Goal: Obtain resource: Download file/media

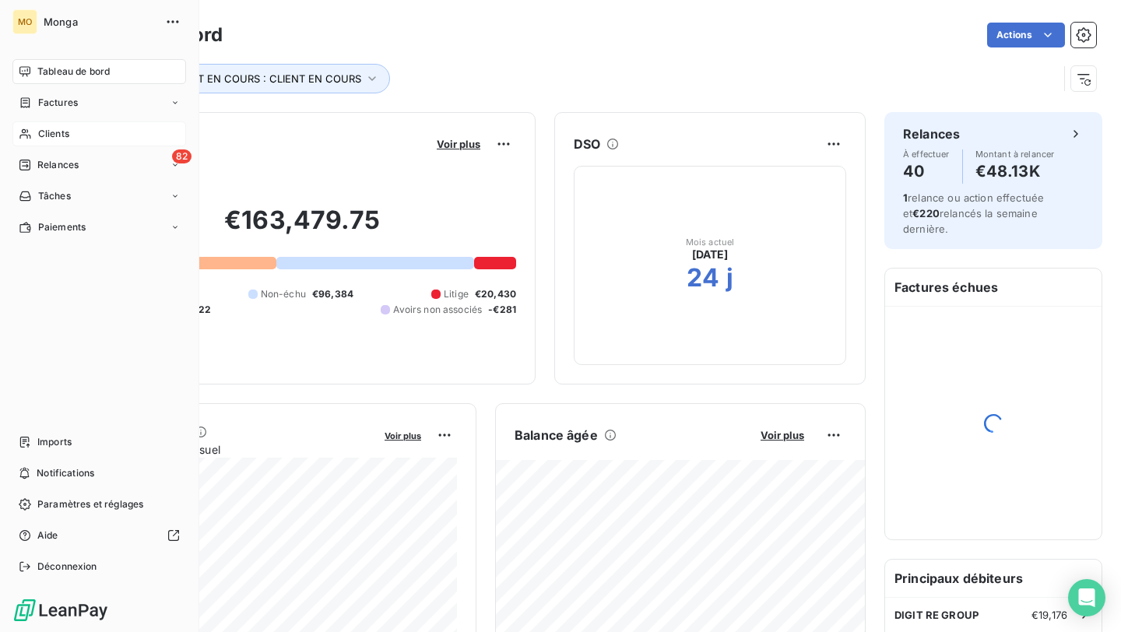
click at [45, 136] on span "Clients" at bounding box center [53, 134] width 31 height 14
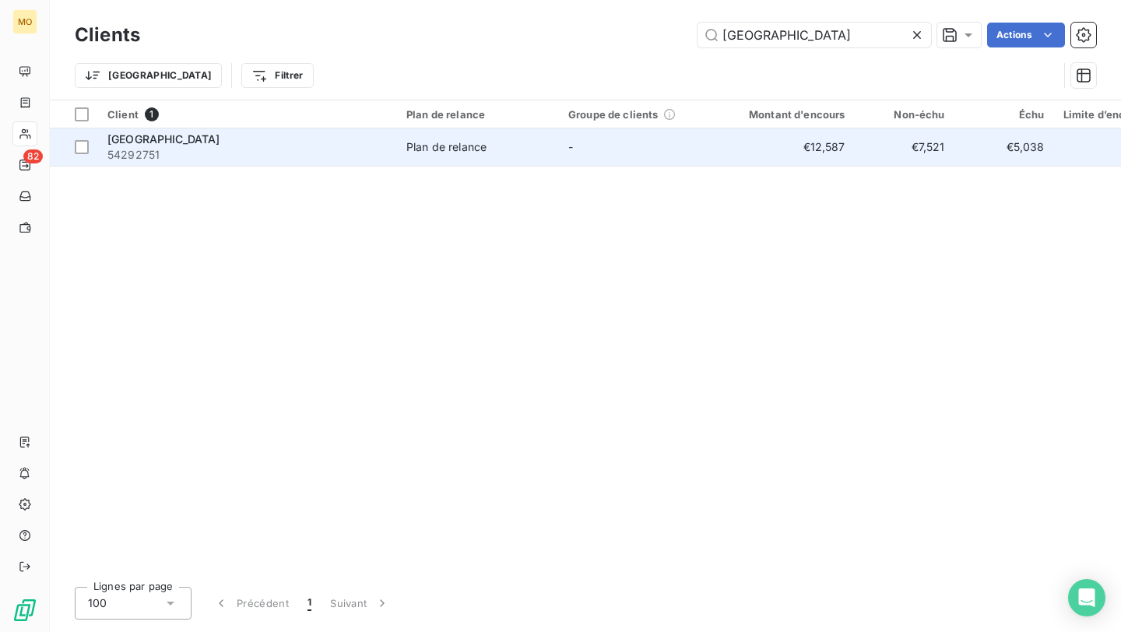
type input "[GEOGRAPHIC_DATA]"
click at [276, 156] on span "54292751" at bounding box center [247, 155] width 280 height 16
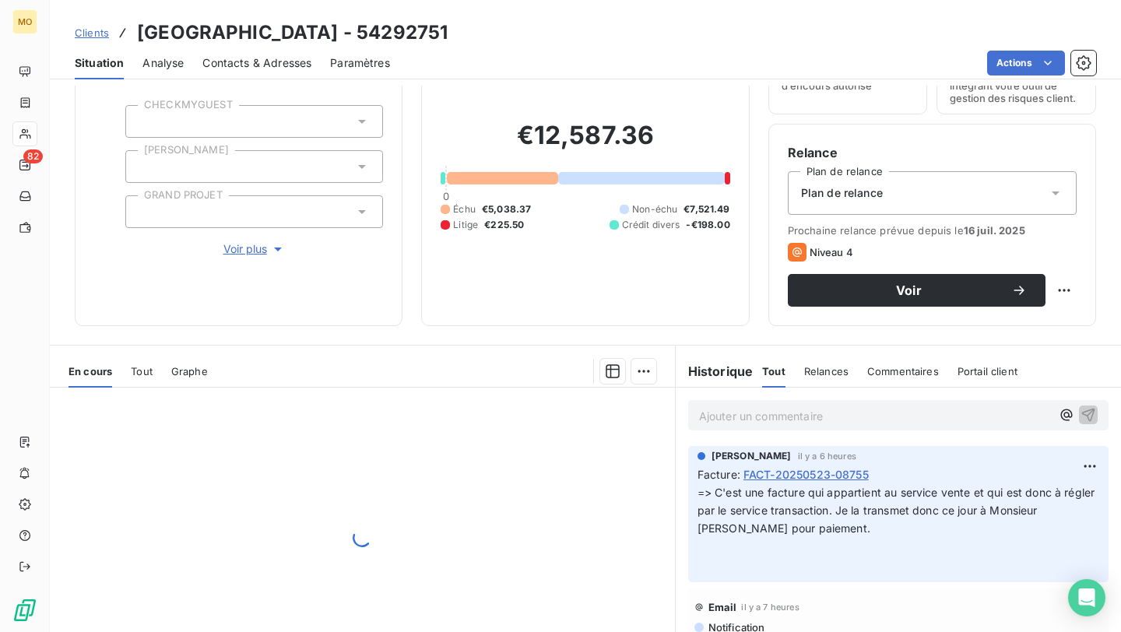
scroll to position [190, 0]
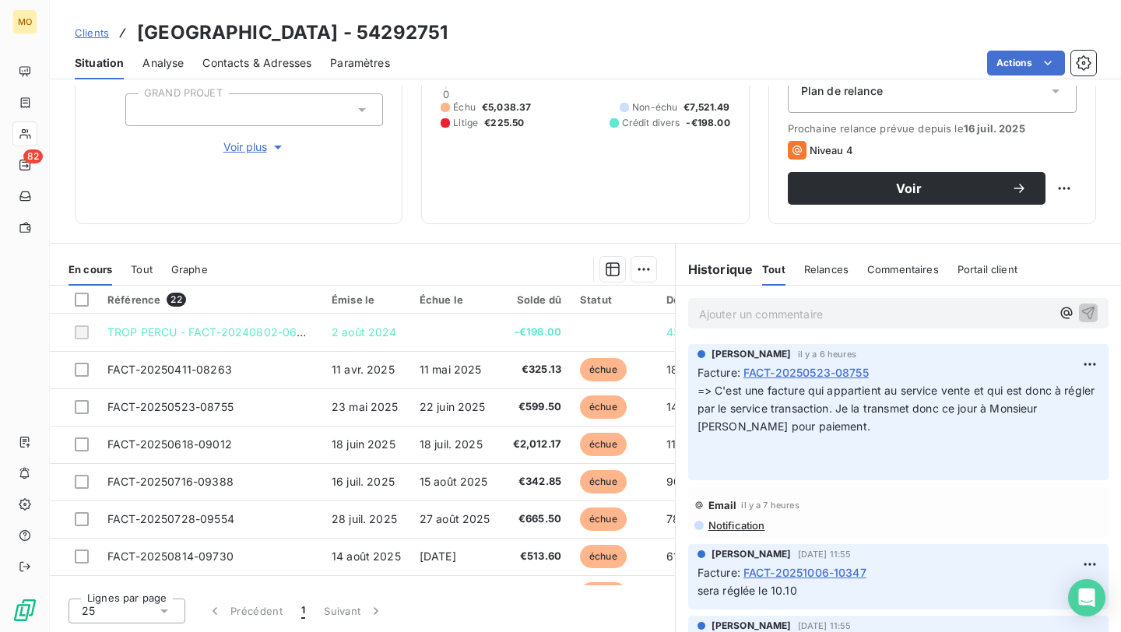
click at [1035, 48] on div "Situation Analyse Contacts & Adresses Paramètres Actions" at bounding box center [585, 63] width 1071 height 33
click at [1035, 55] on html "MO 82 Clients Laforêt [GEOGRAPHIC_DATA] - 54292751 Situation Analyse Contacts &…" at bounding box center [560, 316] width 1121 height 632
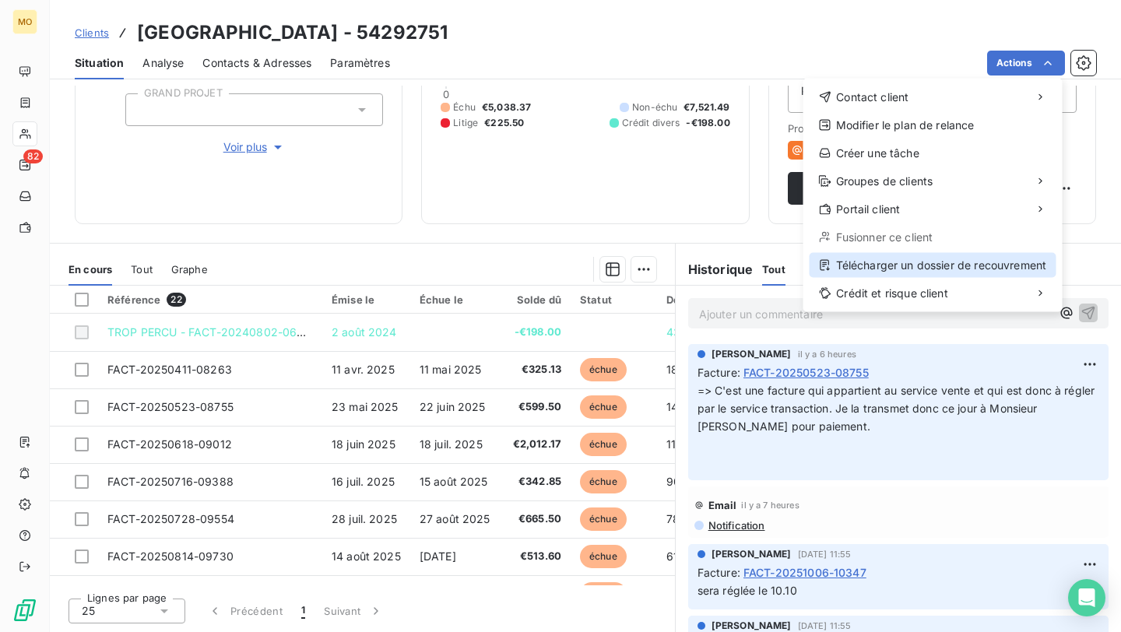
click at [859, 265] on div "Télécharger un dossier de recouvrement" at bounding box center [933, 265] width 247 height 25
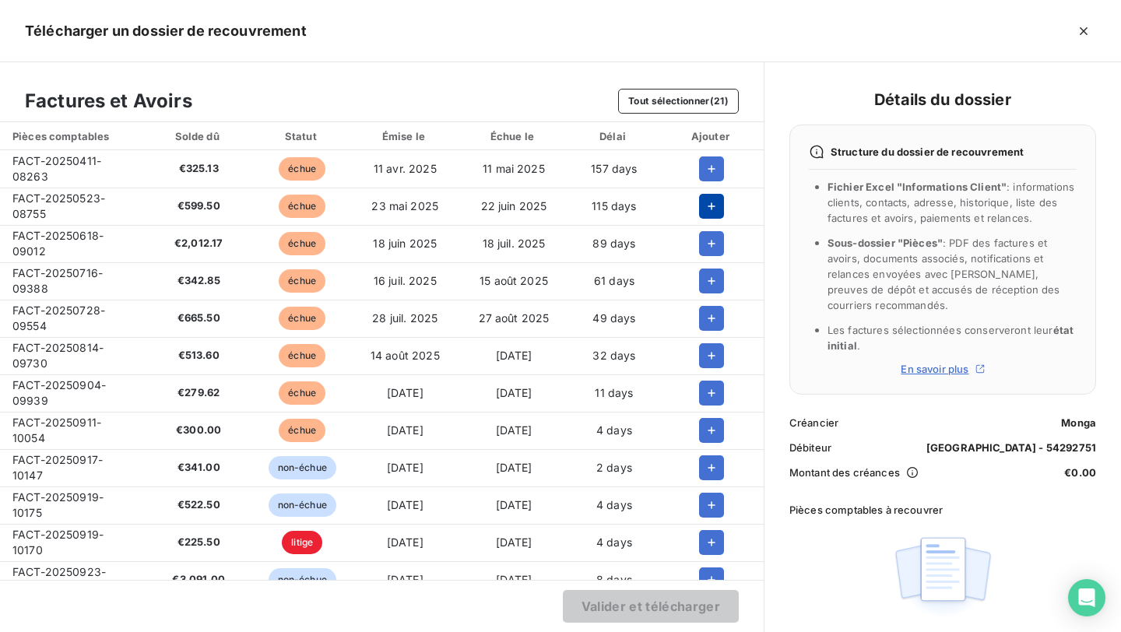
click at [708, 206] on icon "button" at bounding box center [712, 206] width 8 height 8
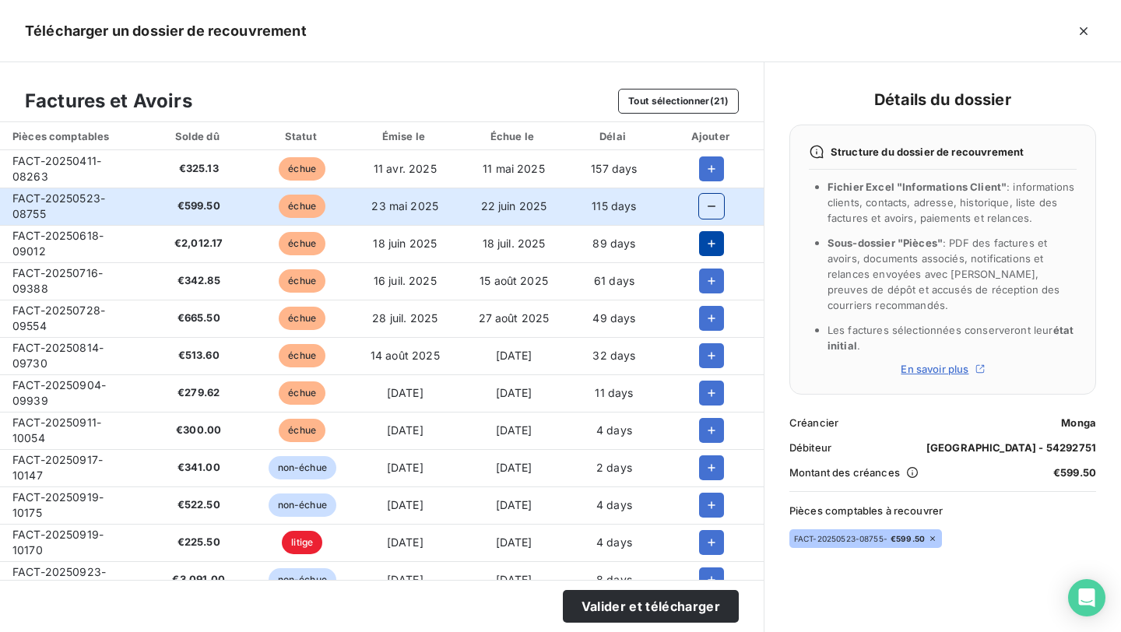
click at [708, 244] on icon "button" at bounding box center [712, 244] width 16 height 16
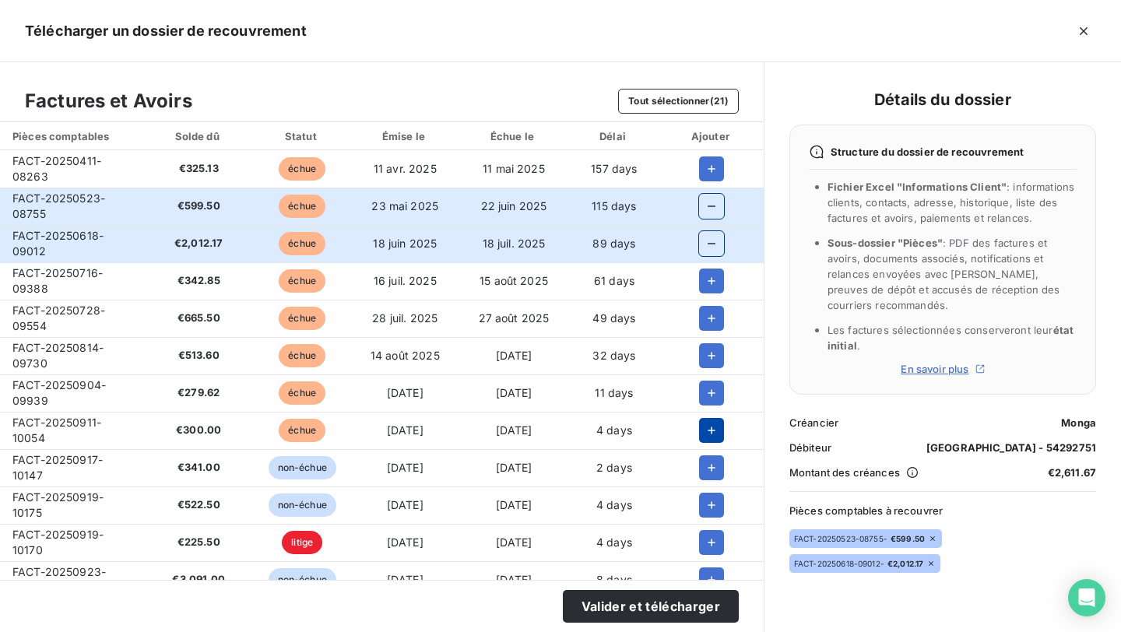
click at [710, 434] on icon "button" at bounding box center [712, 431] width 16 height 16
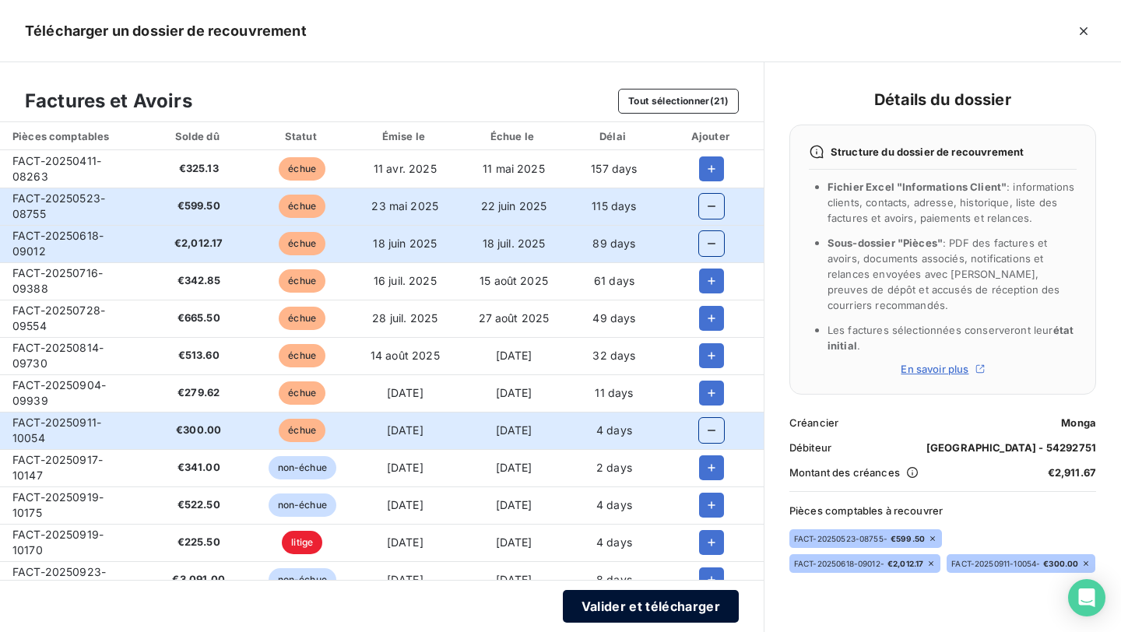
click at [676, 618] on button "Valider et télécharger" at bounding box center [651, 606] width 176 height 33
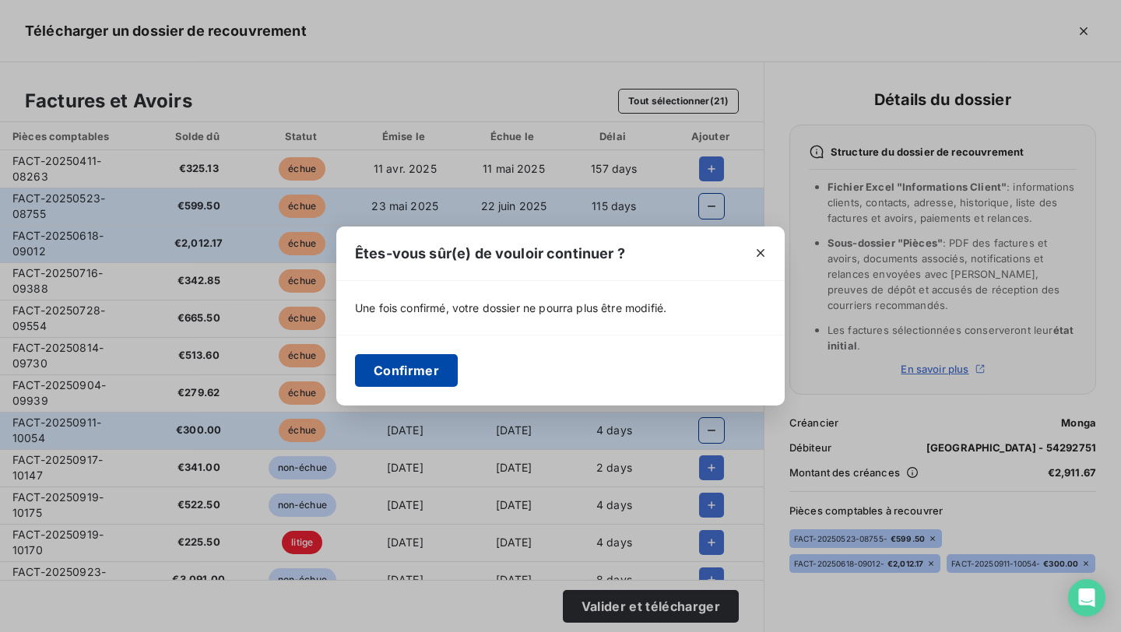
click at [434, 363] on button "Confirmer" at bounding box center [406, 370] width 103 height 33
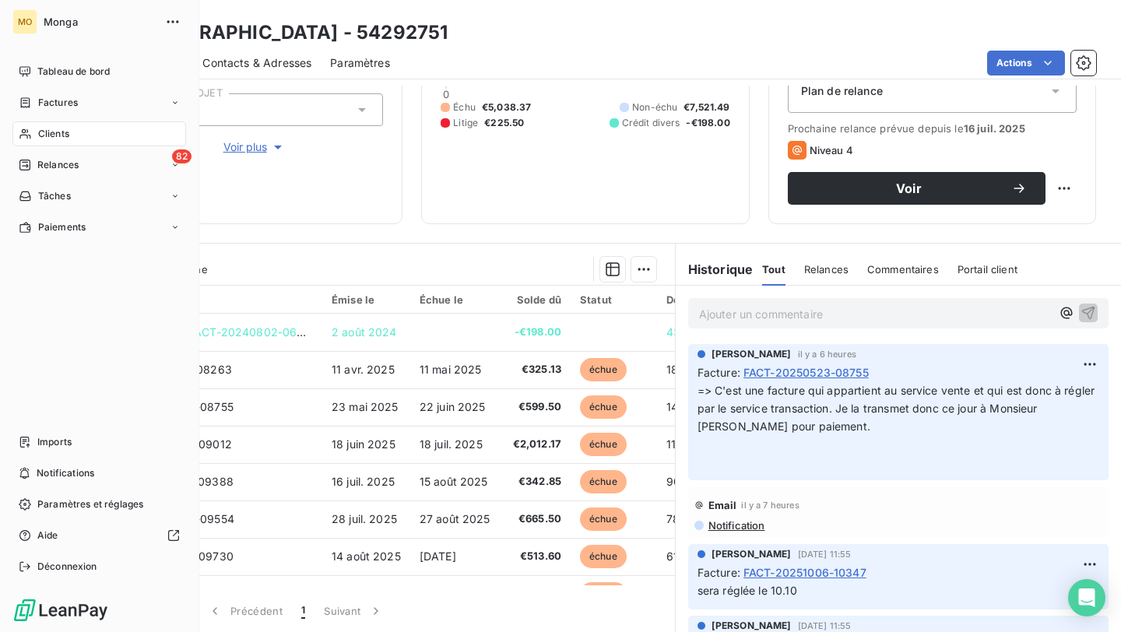
click at [42, 68] on span "Tableau de bord" at bounding box center [73, 72] width 72 height 14
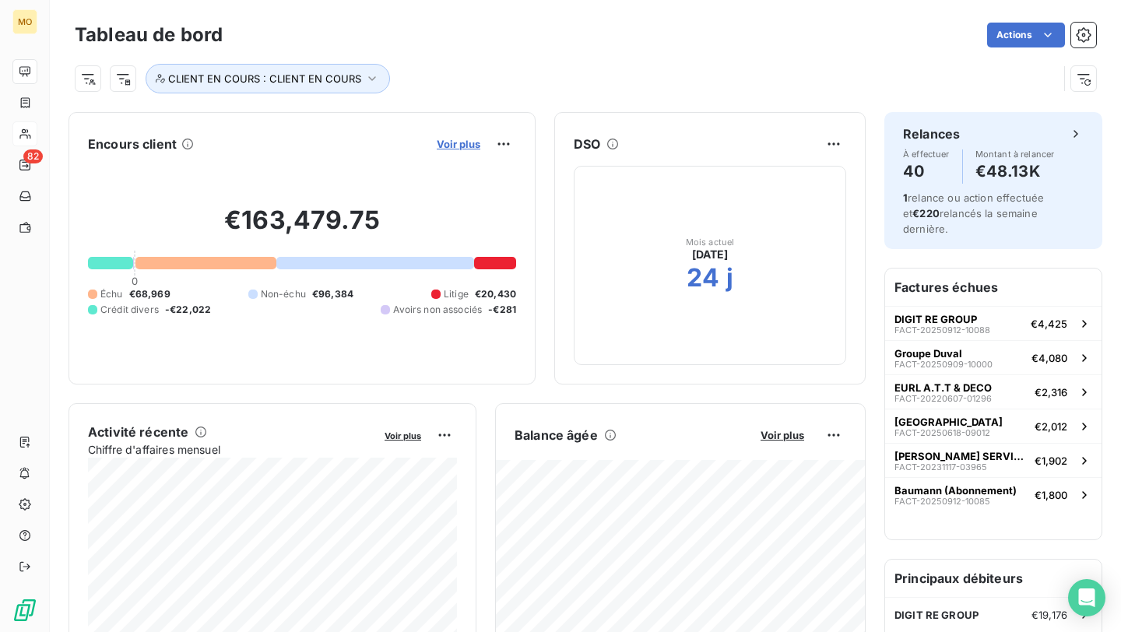
click at [458, 144] on span "Voir plus" at bounding box center [459, 144] width 44 height 12
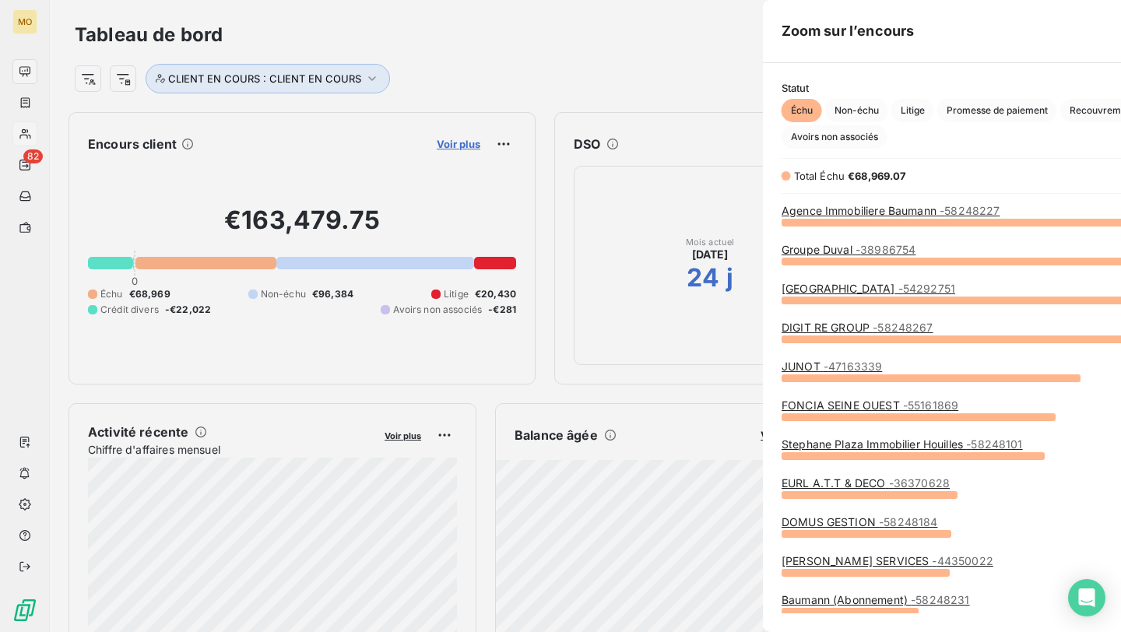
scroll to position [410, 598]
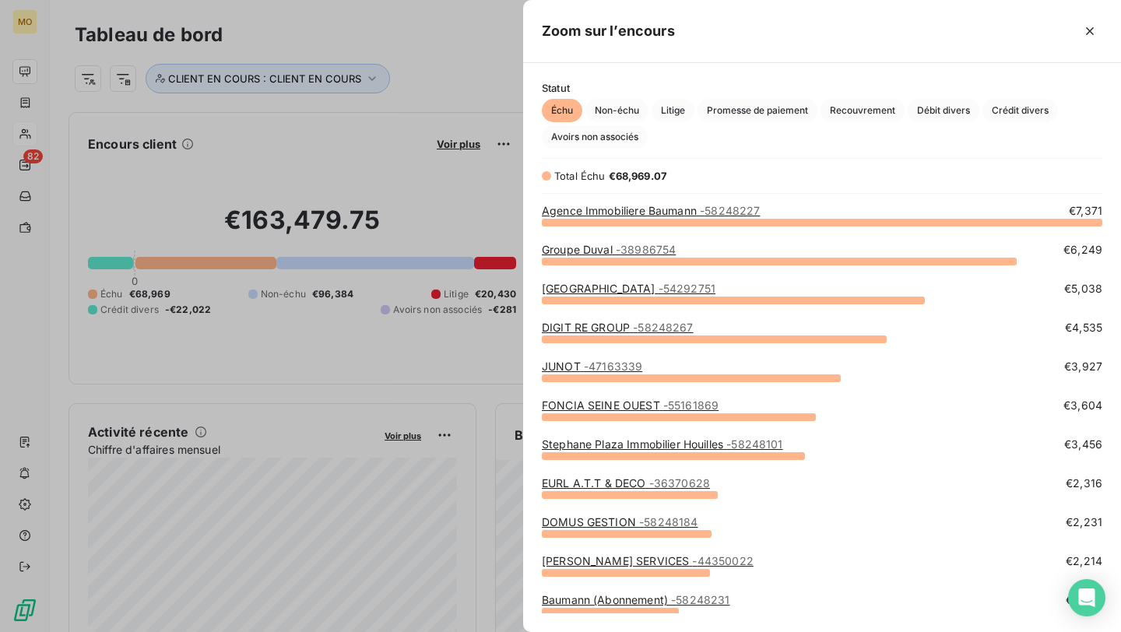
click at [634, 213] on link "Agence Immobiliere Baumann - 58248227" at bounding box center [651, 210] width 218 height 13
